Goal: Task Accomplishment & Management: Manage account settings

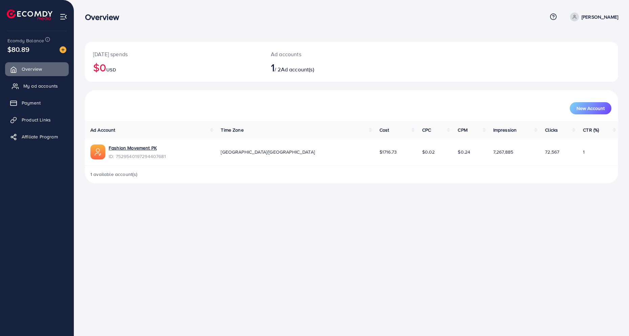
click at [35, 85] on span "My ad accounts" at bounding box center [40, 86] width 35 height 7
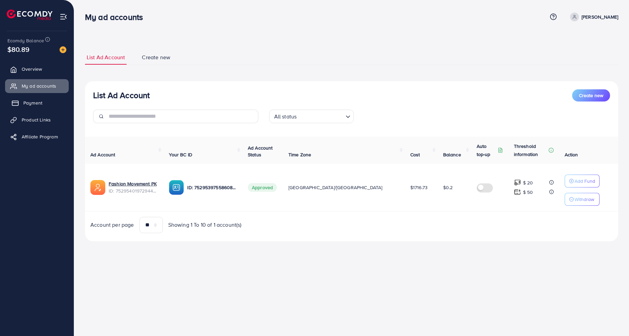
click at [42, 106] on link "Payment" at bounding box center [37, 103] width 64 height 14
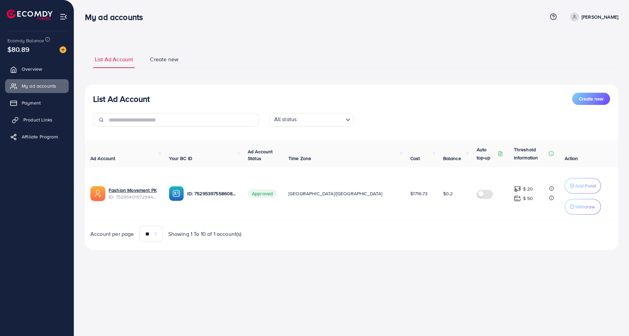
click at [42, 114] on link "Product Links" at bounding box center [37, 120] width 64 height 14
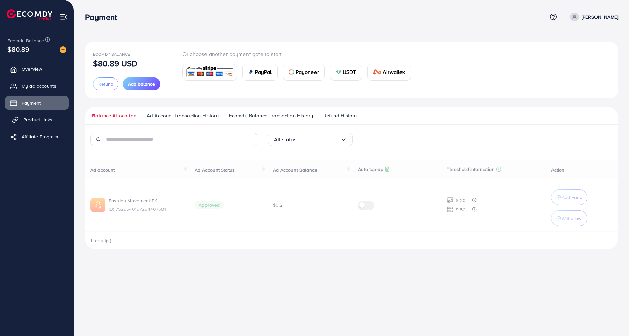
click at [42, 116] on link "Product Links" at bounding box center [37, 120] width 64 height 14
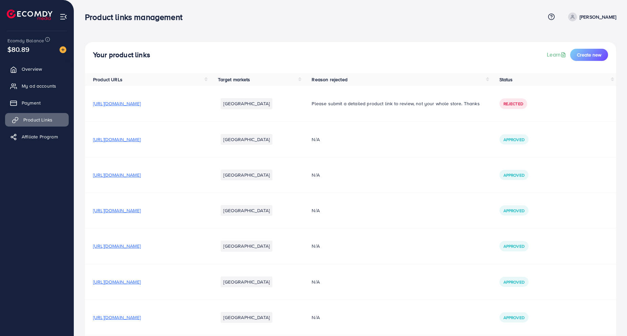
click at [42, 117] on span "Product Links" at bounding box center [37, 119] width 29 height 7
drag, startPoint x: 151, startPoint y: 138, endPoint x: 151, endPoint y: 133, distance: 4.7
click at [141, 138] on span "https://fashionmovementpk.com/collections/trousers/products/men-s-premium-black…" at bounding box center [117, 139] width 48 height 7
click at [141, 175] on span "https://fashionmovementpk.com/products/men-s-premium-black-trouser-italian-span…" at bounding box center [117, 175] width 48 height 7
click at [141, 208] on span "https://fashionmovementpk.com/collections/trousers/products/high-stretch-premiu…" at bounding box center [117, 210] width 48 height 7
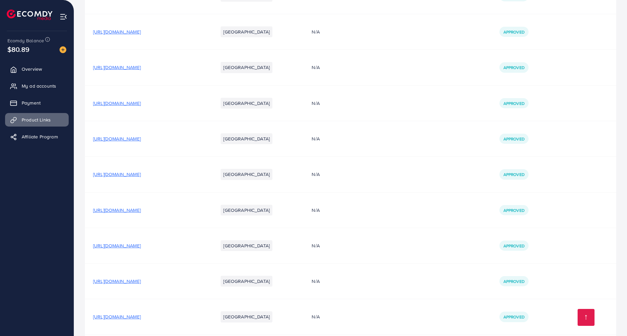
scroll to position [286, 0]
click at [141, 173] on span "https://fashionmovementpk.com/collections/trousers/products/imported-fabric-str…" at bounding box center [117, 174] width 48 height 7
click at [141, 244] on span "https://fashionmovementpk.com/products/men-italian-spandex-breathable-trousers" at bounding box center [117, 245] width 48 height 7
click at [141, 208] on span "https://fashionmovementpk.com/products/mens-stylish-premium-stretch-breathable-…" at bounding box center [117, 209] width 48 height 7
drag, startPoint x: 166, startPoint y: 209, endPoint x: 158, endPoint y: 208, distance: 8.2
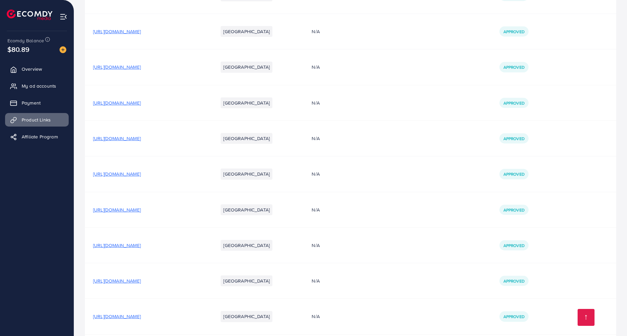
click at [141, 209] on span "https://fashionmovementpk.com/products/mens-stylish-premium-stretch-breathable-…" at bounding box center [117, 209] width 48 height 7
drag, startPoint x: 152, startPoint y: 211, endPoint x: 101, endPoint y: 210, distance: 51.4
click at [102, 210] on span "https://fashionmovementpk.com/products/mens-stylish-premium-stretch-breathable-…" at bounding box center [117, 209] width 48 height 7
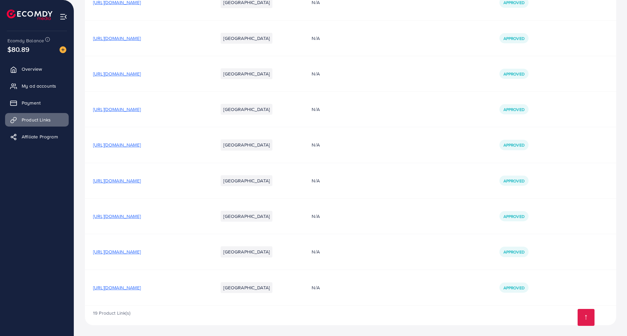
click at [141, 290] on span "https://fashionmovementpk.com/products/mens-black-premium-cargo-trouser-all-sea…" at bounding box center [117, 287] width 48 height 7
click at [30, 82] on link "My ad accounts" at bounding box center [37, 86] width 64 height 14
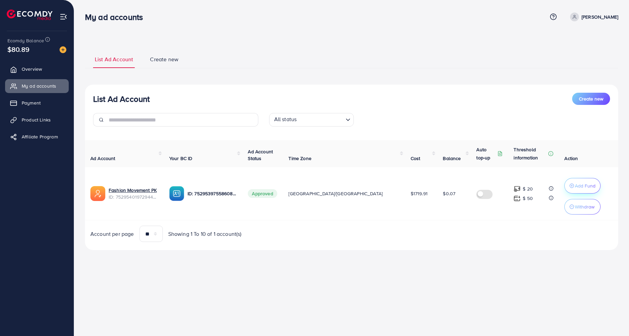
click at [575, 190] on button "Add Fund" at bounding box center [582, 186] width 36 height 16
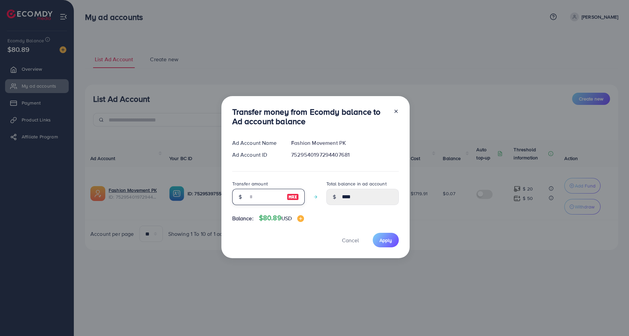
click at [263, 193] on input "number" at bounding box center [265, 197] width 34 height 16
type input "**"
type input "*****"
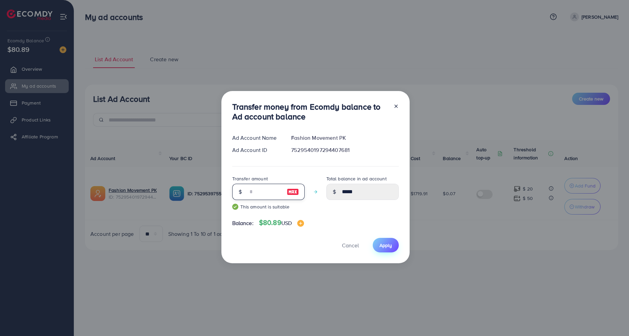
type input "**"
click at [381, 245] on span "Apply" at bounding box center [385, 245] width 13 height 7
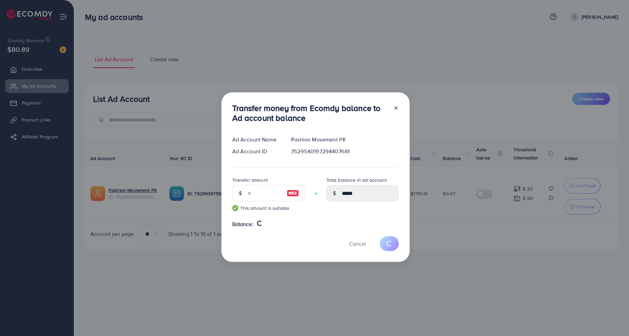
click at [214, 58] on div "Transfer money from Ecomdy balance to Ad account balance Ad Account Name Fashio…" at bounding box center [314, 168] width 629 height 336
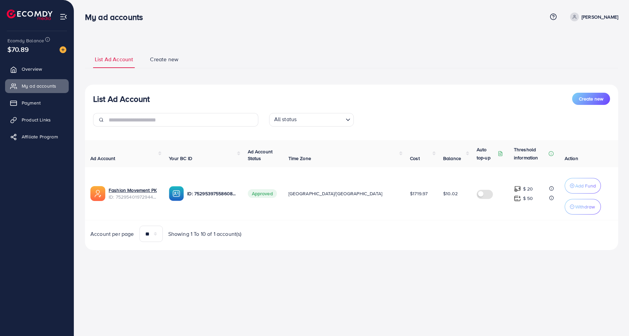
click at [278, 66] on ul "List Ad Account Create new" at bounding box center [351, 59] width 533 height 18
